Goal: Information Seeking & Learning: Find specific fact

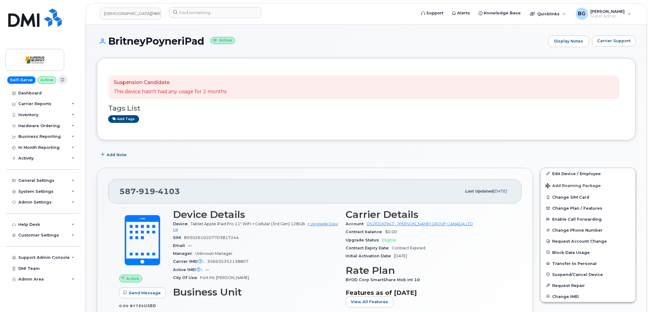
scroll to position [23, 0]
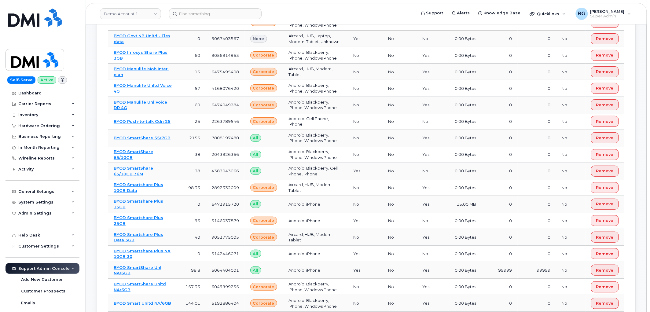
scroll to position [1664, 0]
click at [128, 13] on link "Demo Account 1" at bounding box center [130, 13] width 61 height 11
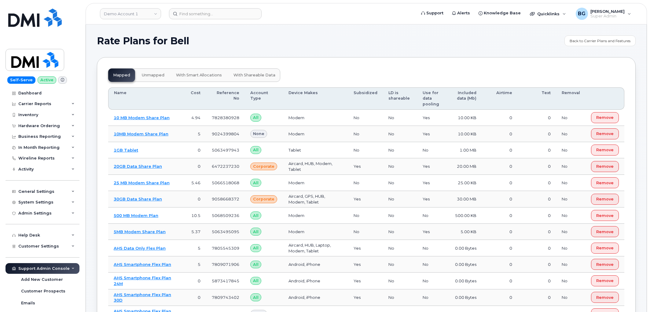
scroll to position [1291, 0]
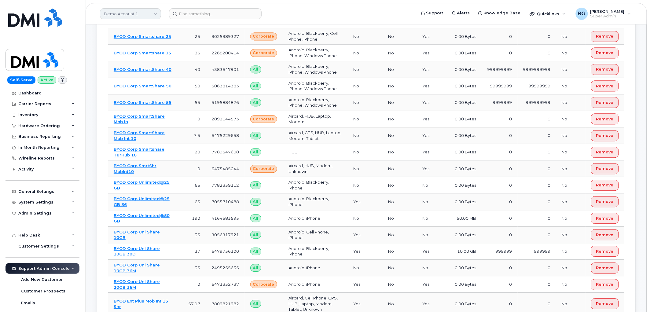
click at [126, 12] on link "Demo Account 1" at bounding box center [130, 13] width 61 height 11
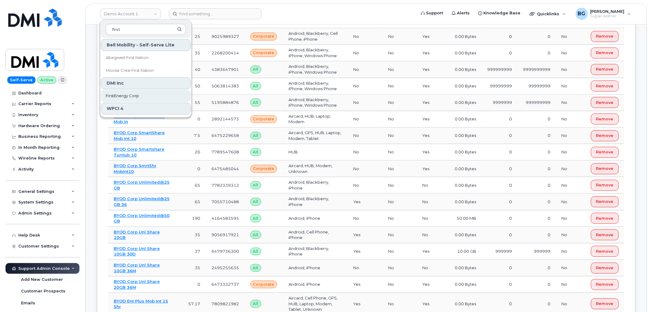
type input "first"
click at [123, 97] on span "FirstEnergy Corp" at bounding box center [122, 96] width 33 height 6
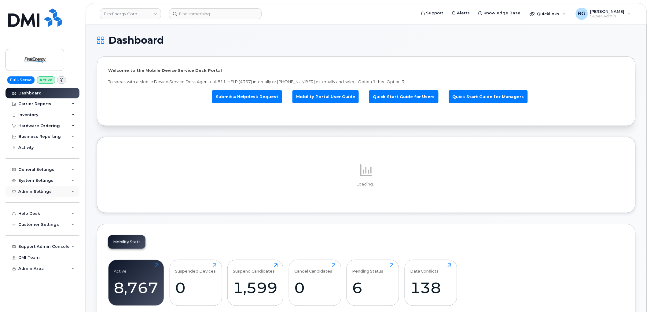
click at [38, 190] on div "Admin Settings" at bounding box center [34, 191] width 33 height 5
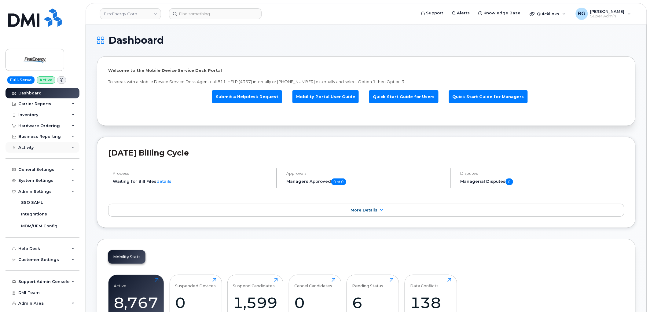
click at [29, 145] on div "Activity" at bounding box center [25, 147] width 15 height 5
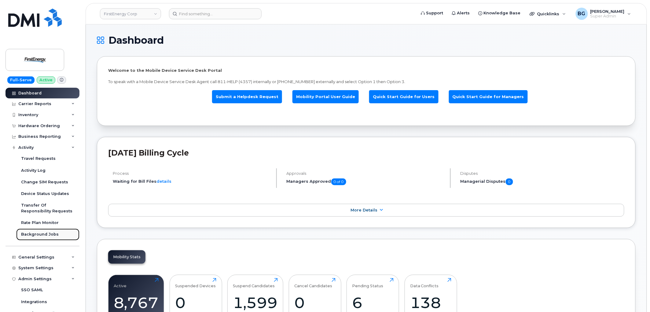
click at [30, 237] on div "Background Jobs" at bounding box center [40, 235] width 38 height 6
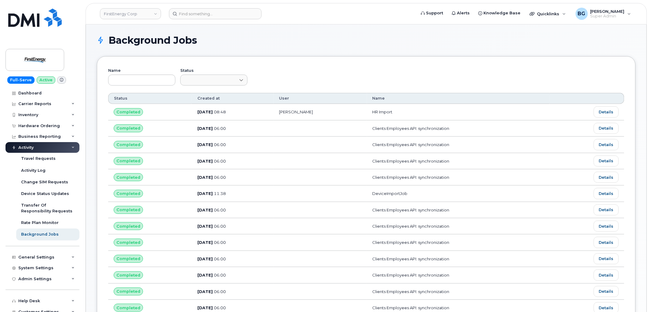
click at [298, 68] on div "Name Status" at bounding box center [366, 80] width 516 height 25
click at [108, 61] on div "Name Status Customize Filter Refresh Export Status Created at User Name Complet…" at bounding box center [366, 297] width 539 height 483
click at [35, 257] on div "General Settings" at bounding box center [36, 257] width 36 height 5
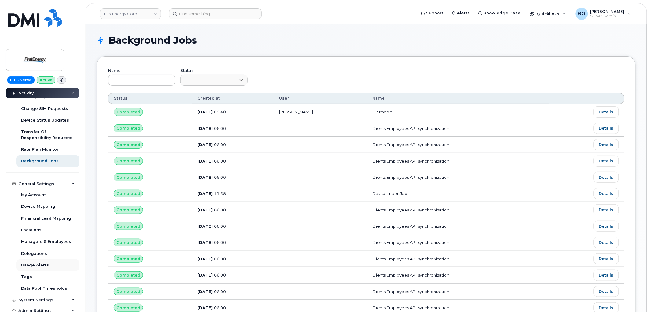
scroll to position [90, 0]
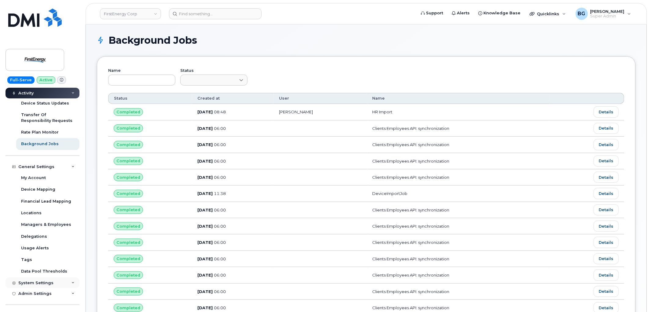
click at [29, 282] on div "System Settings" at bounding box center [35, 283] width 35 height 5
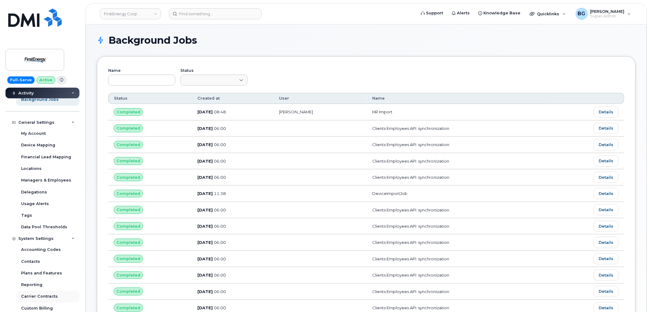
scroll to position [158, 0]
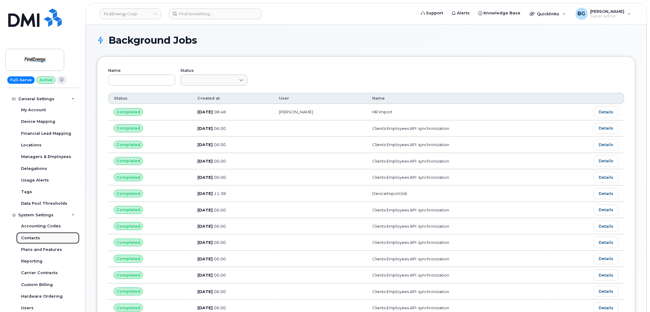
click at [27, 235] on div "Contacts" at bounding box center [30, 238] width 19 height 6
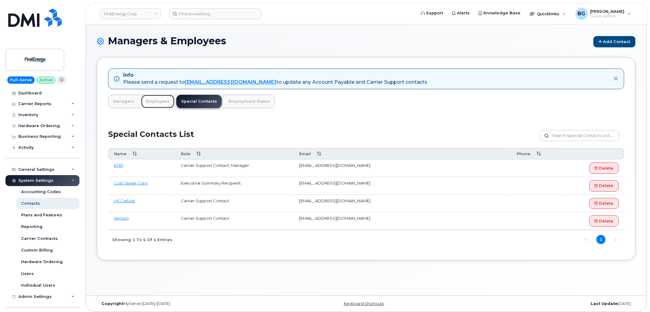
click at [158, 99] on link "Employees" at bounding box center [157, 101] width 33 height 13
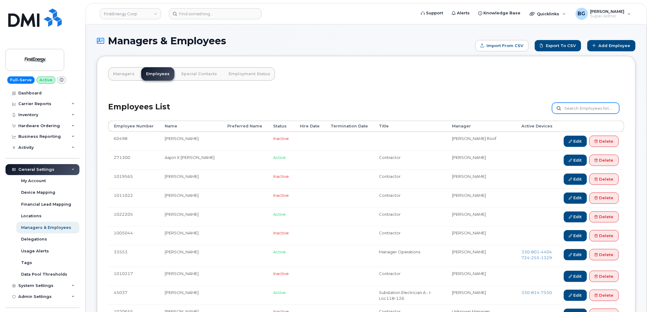
click at [580, 108] on input "text" at bounding box center [585, 108] width 67 height 11
type input "[PERSON_NAME]"
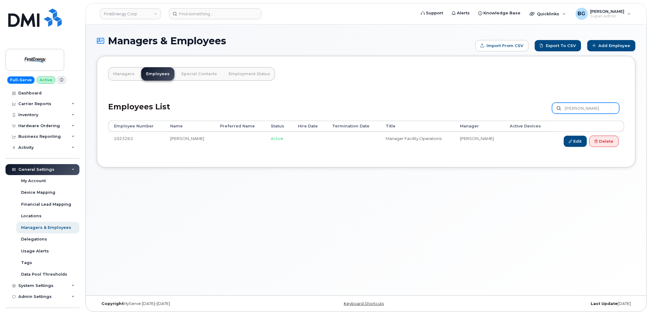
drag, startPoint x: 540, startPoint y: 108, endPoint x: 531, endPoint y: 108, distance: 8.9
click at [531, 108] on div "Employees List somrak Customize Filter Refresh Export" at bounding box center [366, 106] width 516 height 29
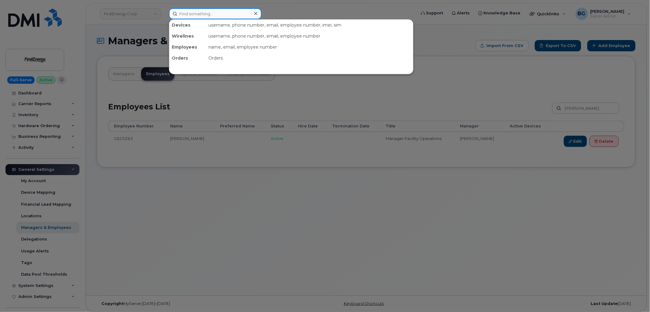
click at [190, 12] on input at bounding box center [215, 13] width 93 height 11
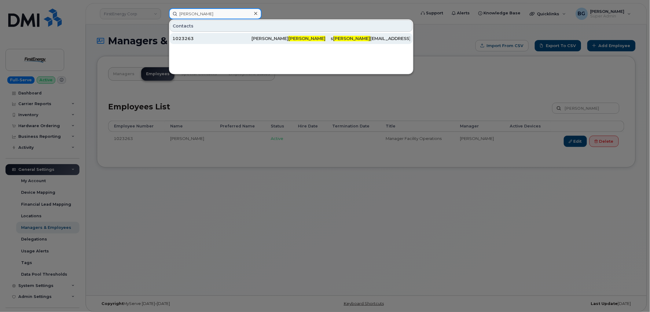
type input "[PERSON_NAME]"
click at [267, 38] on div "Shawn Somrak" at bounding box center [291, 38] width 79 height 6
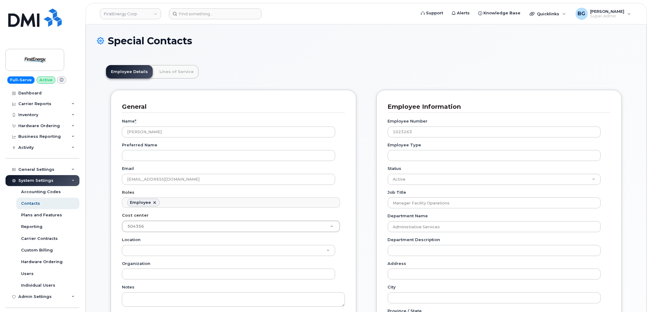
scroll to position [19, 0]
click at [29, 204] on div "Contacts" at bounding box center [30, 204] width 19 height 6
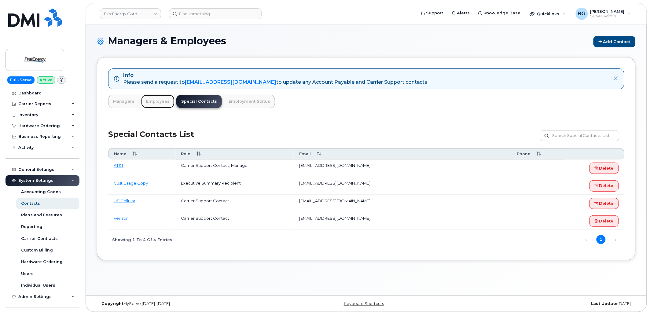
click at [144, 99] on link "Employees" at bounding box center [157, 101] width 33 height 13
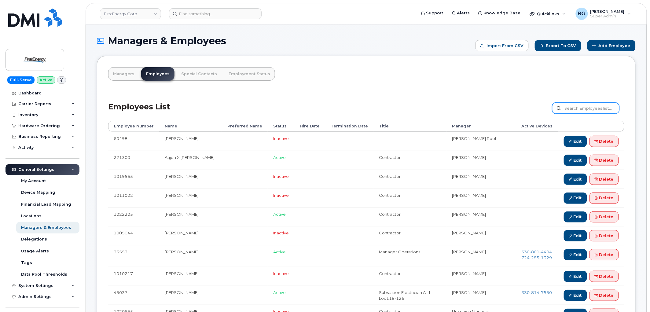
click at [579, 108] on input "text" at bounding box center [585, 108] width 67 height 11
type input "[PERSON_NAME]"
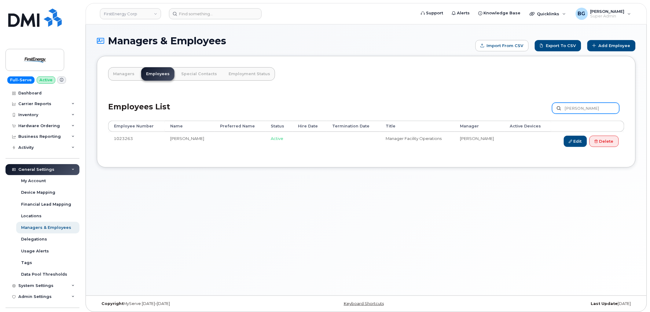
click at [579, 106] on input "somrak" at bounding box center [585, 108] width 67 height 11
type input "feasel"
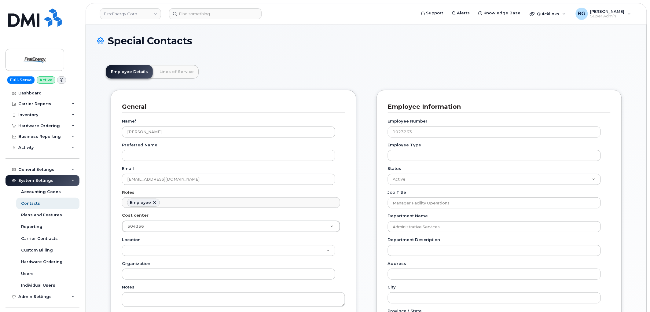
scroll to position [18, 0]
click at [268, 51] on div "Special Contacts" at bounding box center [366, 45] width 539 height 20
click at [31, 204] on div "Contacts" at bounding box center [30, 204] width 19 height 6
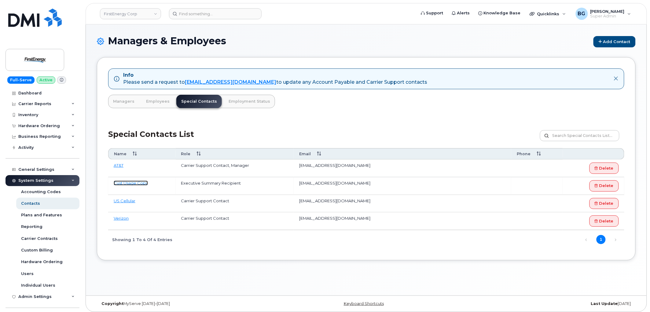
click at [120, 184] on link "Cust Usage Copy" at bounding box center [131, 183] width 34 height 5
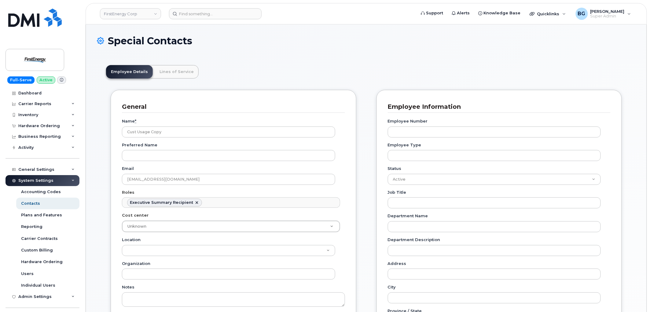
scroll to position [24, 0]
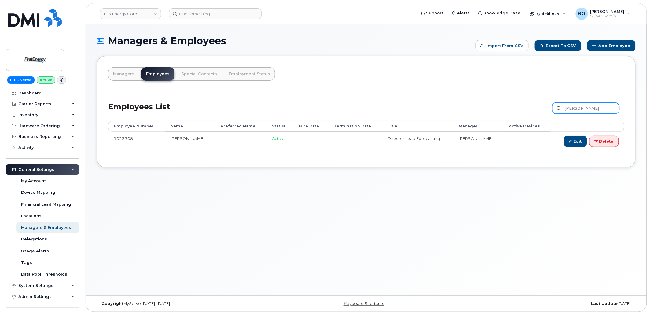
click at [570, 108] on input "feasel" at bounding box center [585, 108] width 67 height 11
type input "nottingham"
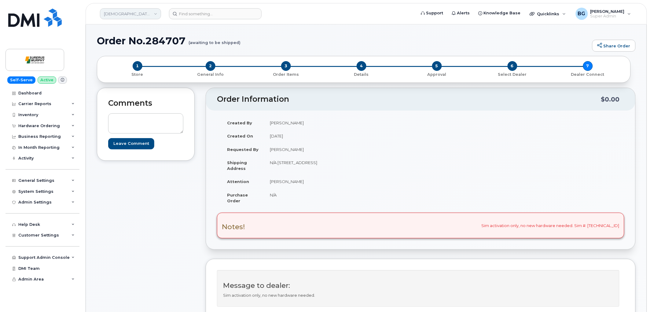
click at [121, 17] on link "Surerus Murphy" at bounding box center [130, 13] width 61 height 11
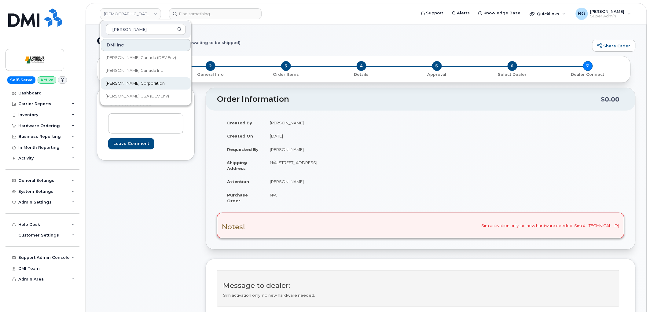
type input "kiewit"
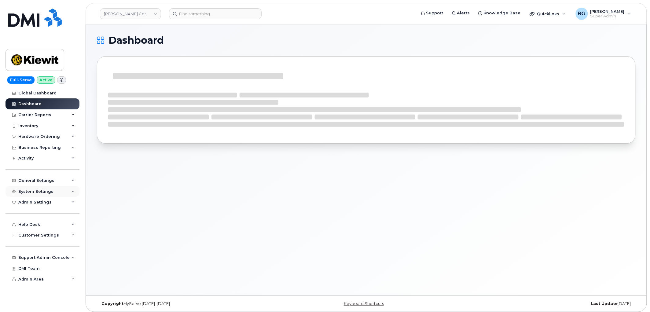
click at [35, 191] on div "System Settings" at bounding box center [35, 191] width 35 height 5
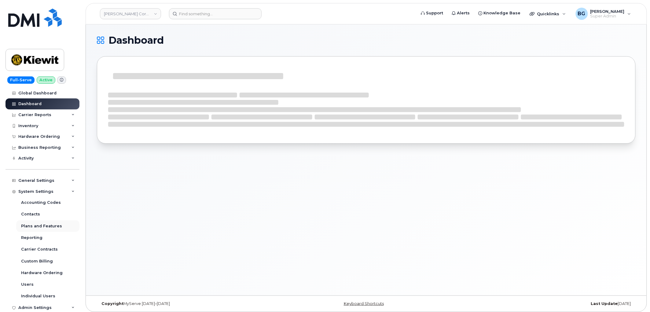
scroll to position [23, 0]
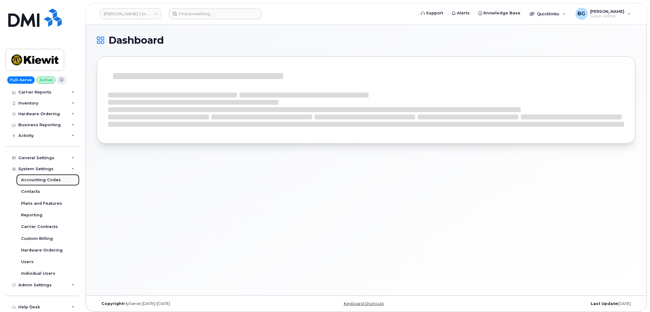
click at [40, 180] on div "Accounting Codes" at bounding box center [41, 180] width 40 height 6
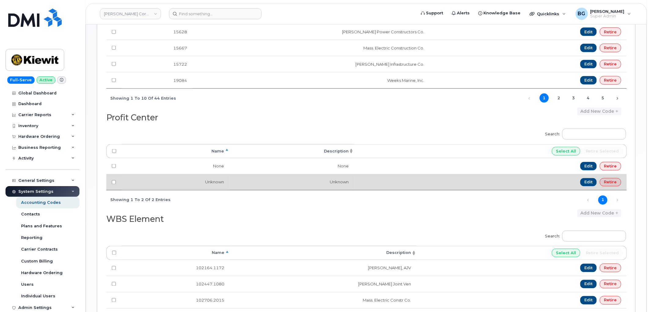
scroll to position [360, 0]
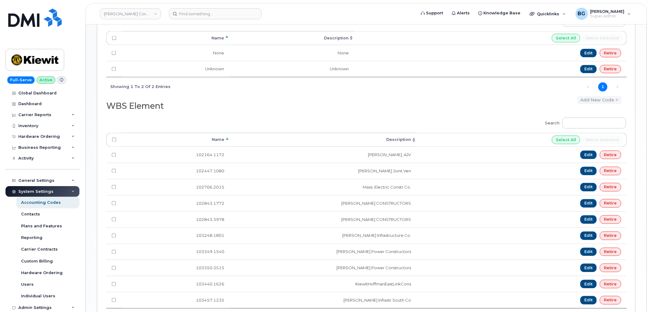
click at [290, 95] on div "Search: Processing... Name Description Select All Retire selected None None Edi…" at bounding box center [366, 54] width 520 height 85
